Goal: Task Accomplishment & Management: Manage account settings

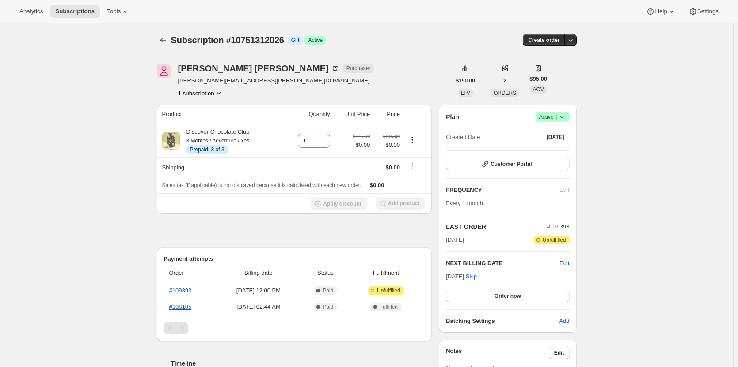
click at [267, 38] on span "Subscription #10751312026" at bounding box center [227, 40] width 113 height 10
copy span "10751312026"
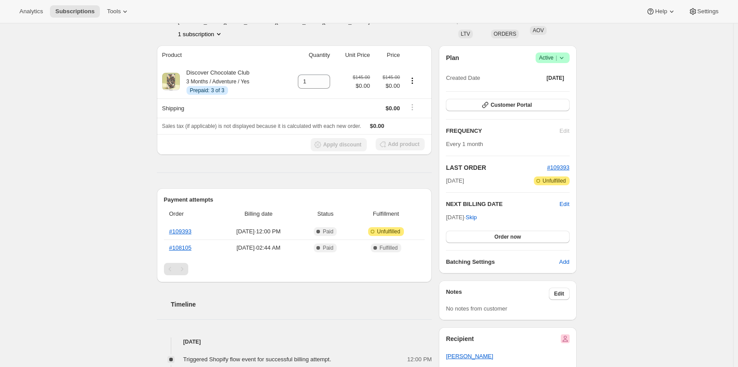
scroll to position [44, 0]
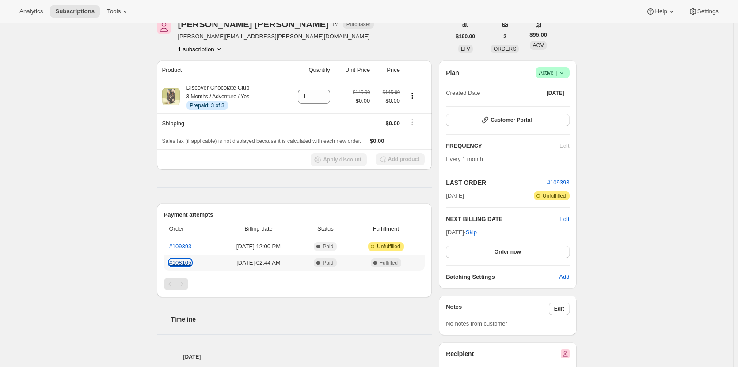
click at [181, 261] on link "#108105" at bounding box center [180, 263] width 23 height 7
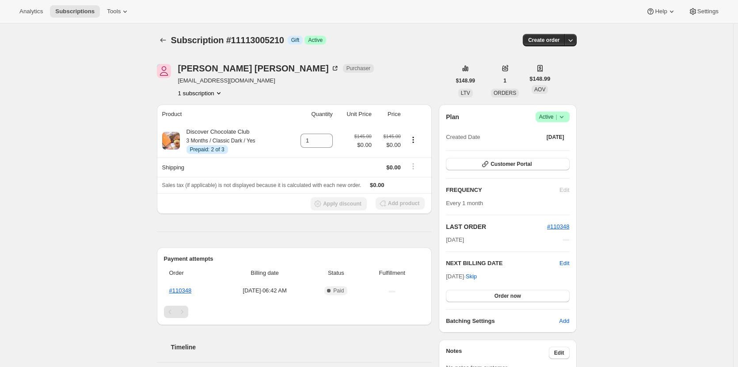
click at [259, 38] on span "Subscription #11113005210" at bounding box center [227, 40] width 113 height 10
copy span "11113005210"
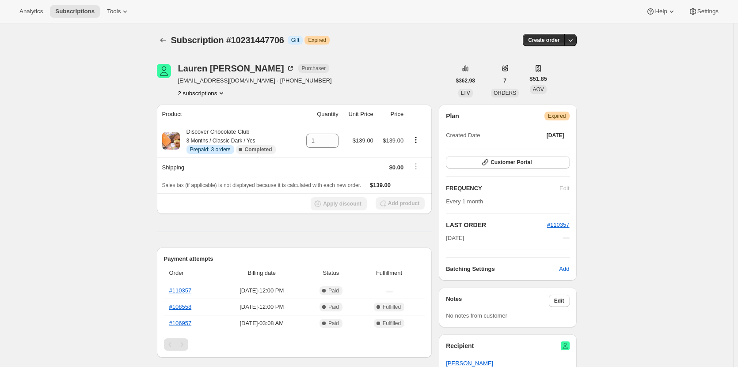
click at [261, 34] on div "Subscription #10231447706. This page is ready Subscription #10231447706 Info Gi…" at bounding box center [367, 40] width 420 height 34
copy span "10231447706"
